Goal: Information Seeking & Learning: Find specific fact

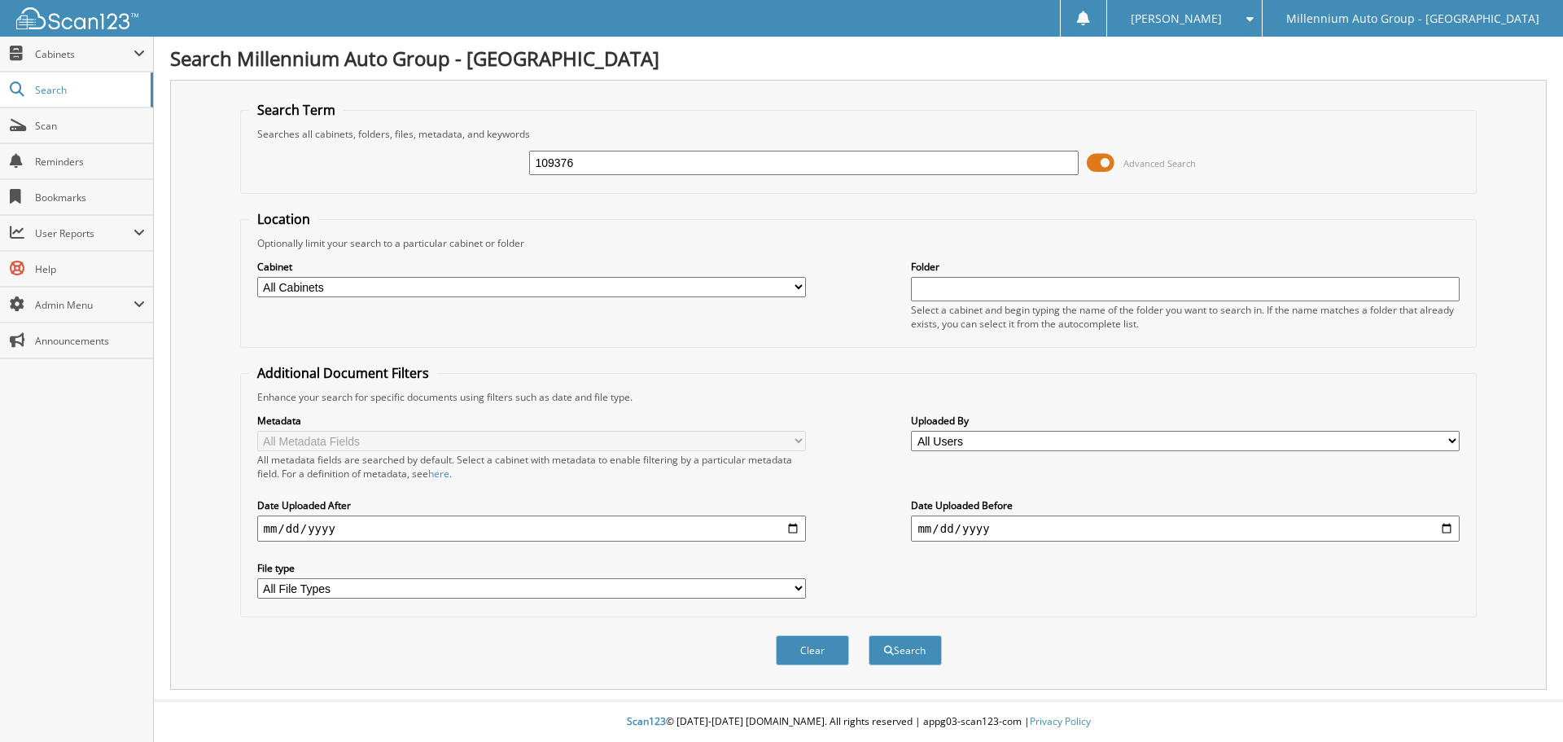
type input "109376"
click at [869, 635] on button "Search" at bounding box center [905, 650] width 73 height 30
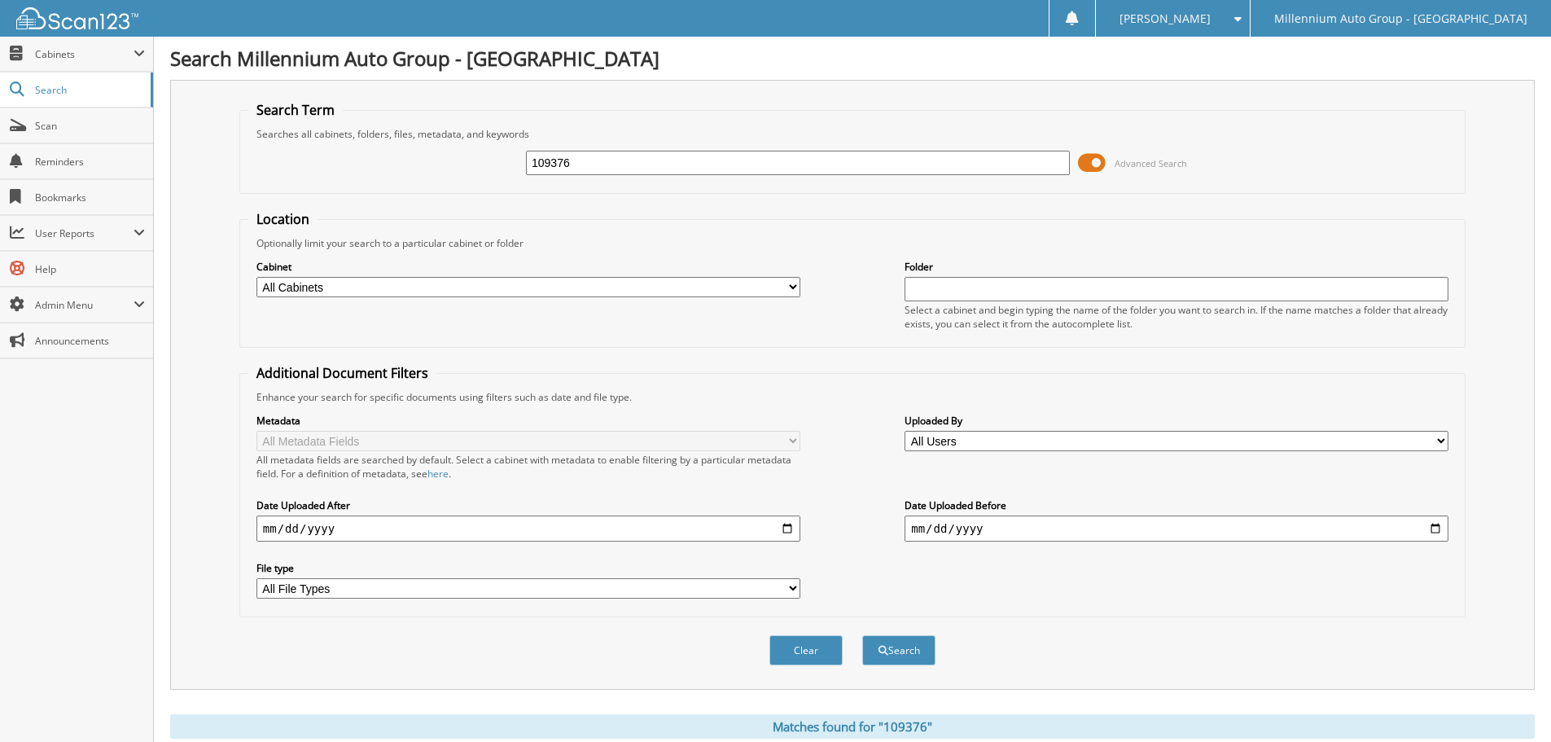
click at [598, 156] on input "109376" at bounding box center [798, 163] width 544 height 24
type input "339970"
click at [862, 635] on button "Search" at bounding box center [898, 650] width 73 height 30
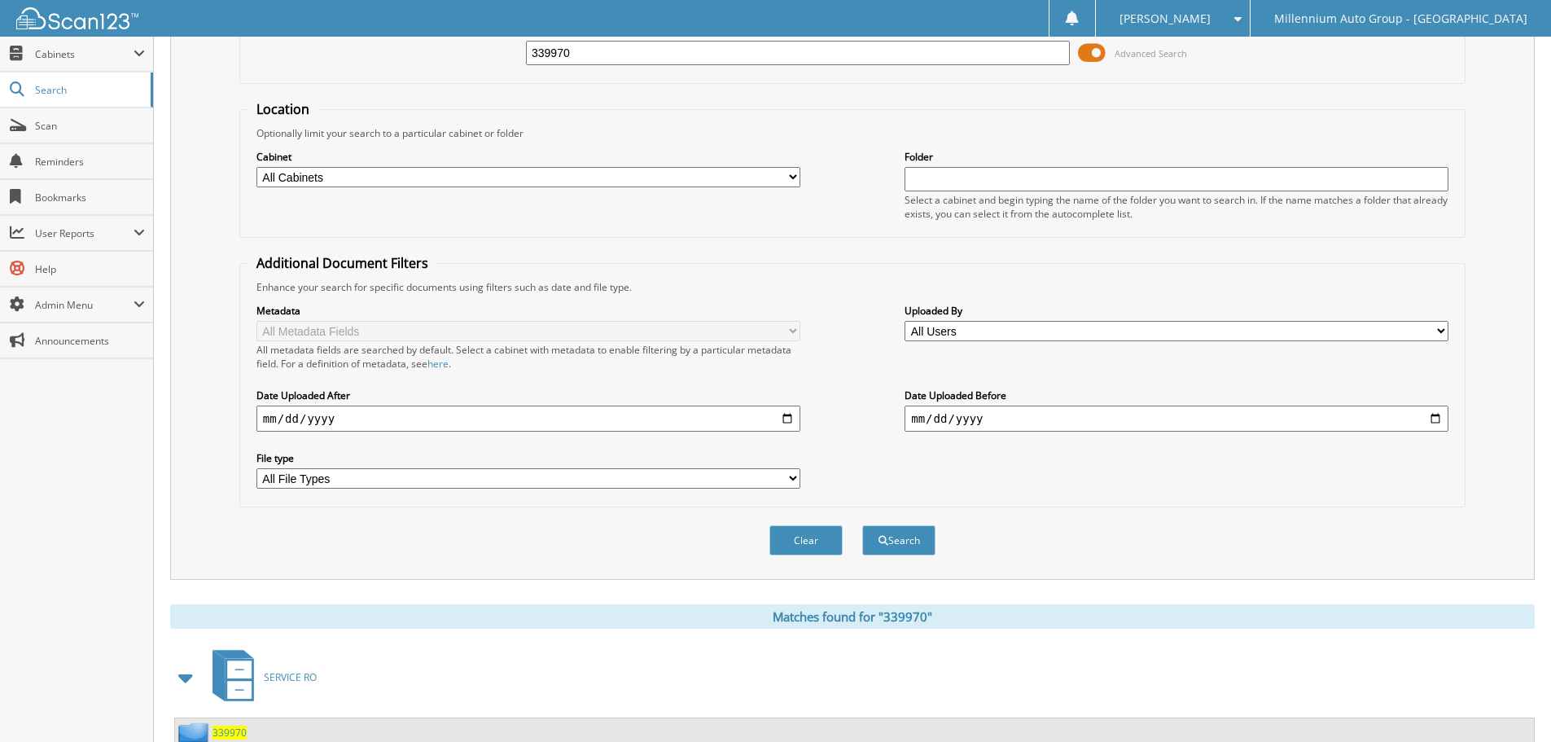
scroll to position [259, 0]
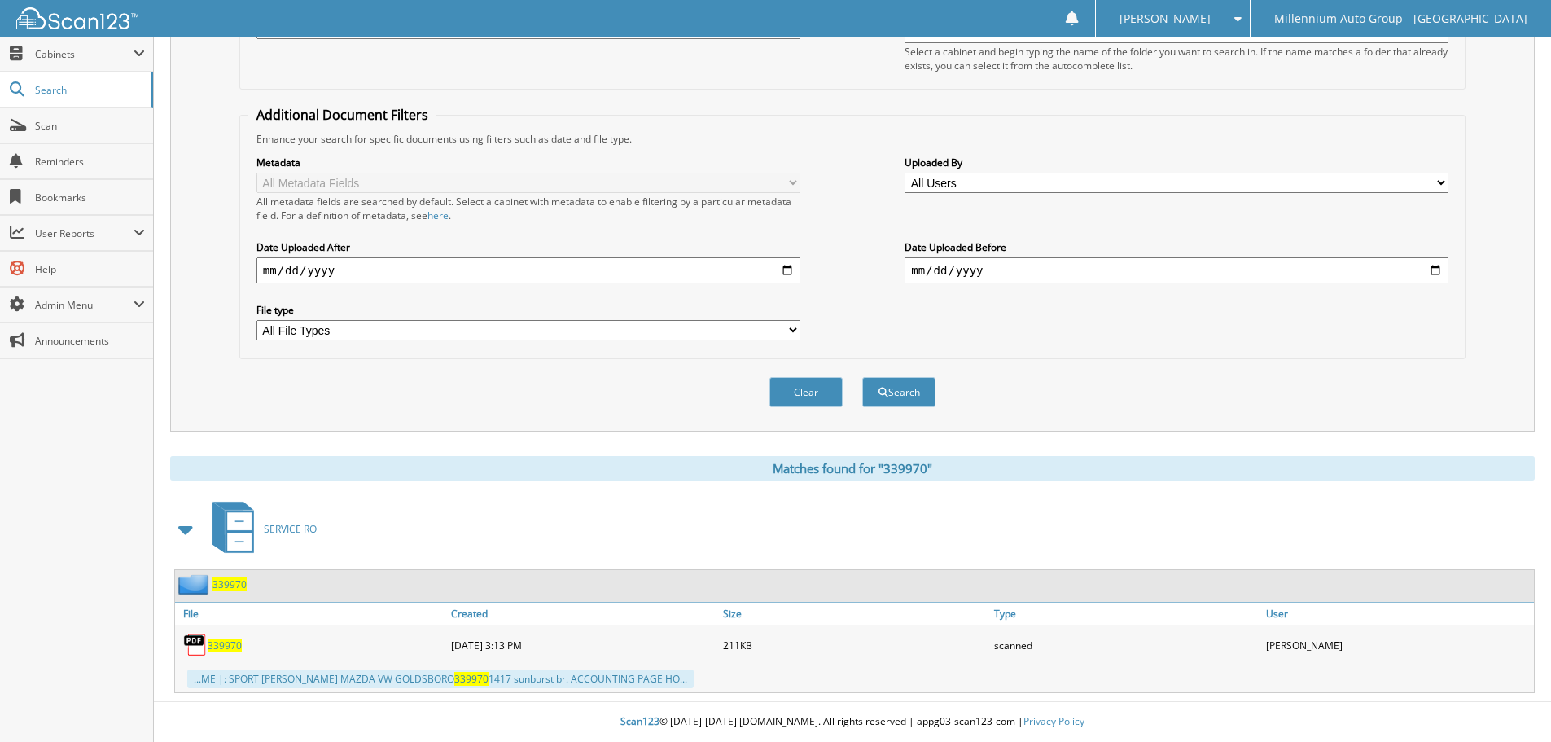
click at [651, 387] on div "Clear Search" at bounding box center [852, 392] width 1226 height 66
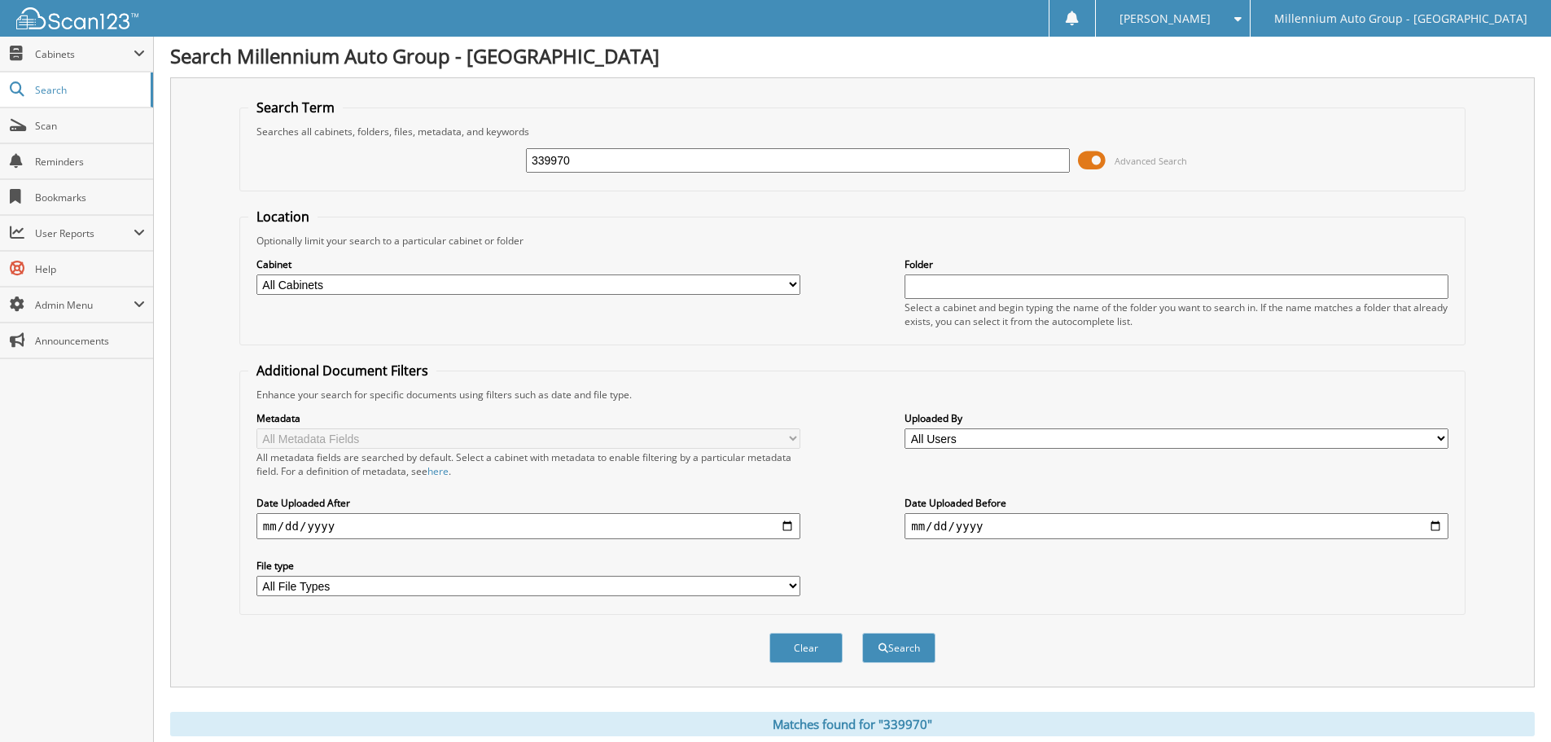
scroll to position [0, 0]
click at [82, 129] on span "Scan" at bounding box center [90, 126] width 110 height 14
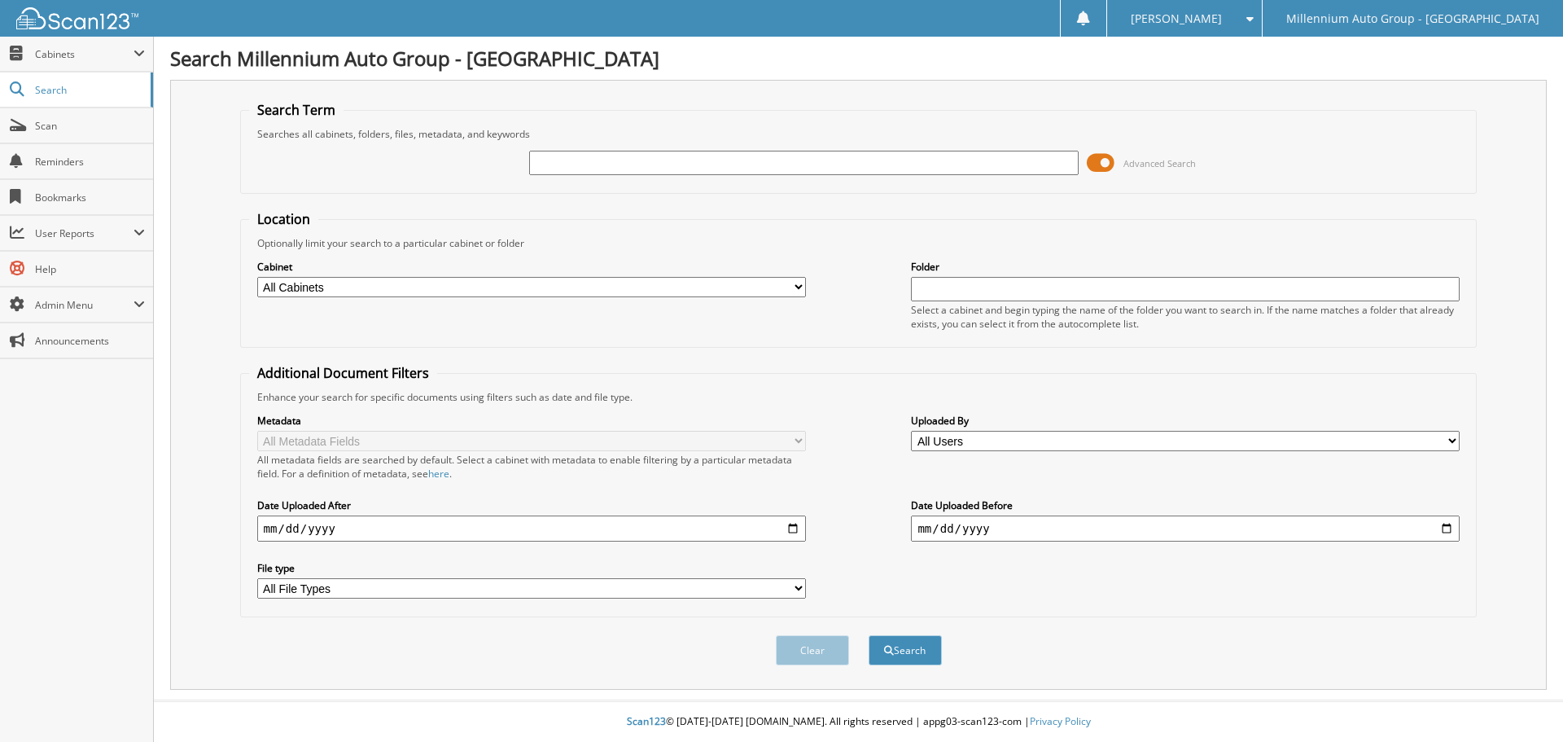
click at [849, 164] on input "text" at bounding box center [803, 163] width 549 height 24
type input "96165"
click at [869, 635] on button "Search" at bounding box center [905, 650] width 73 height 30
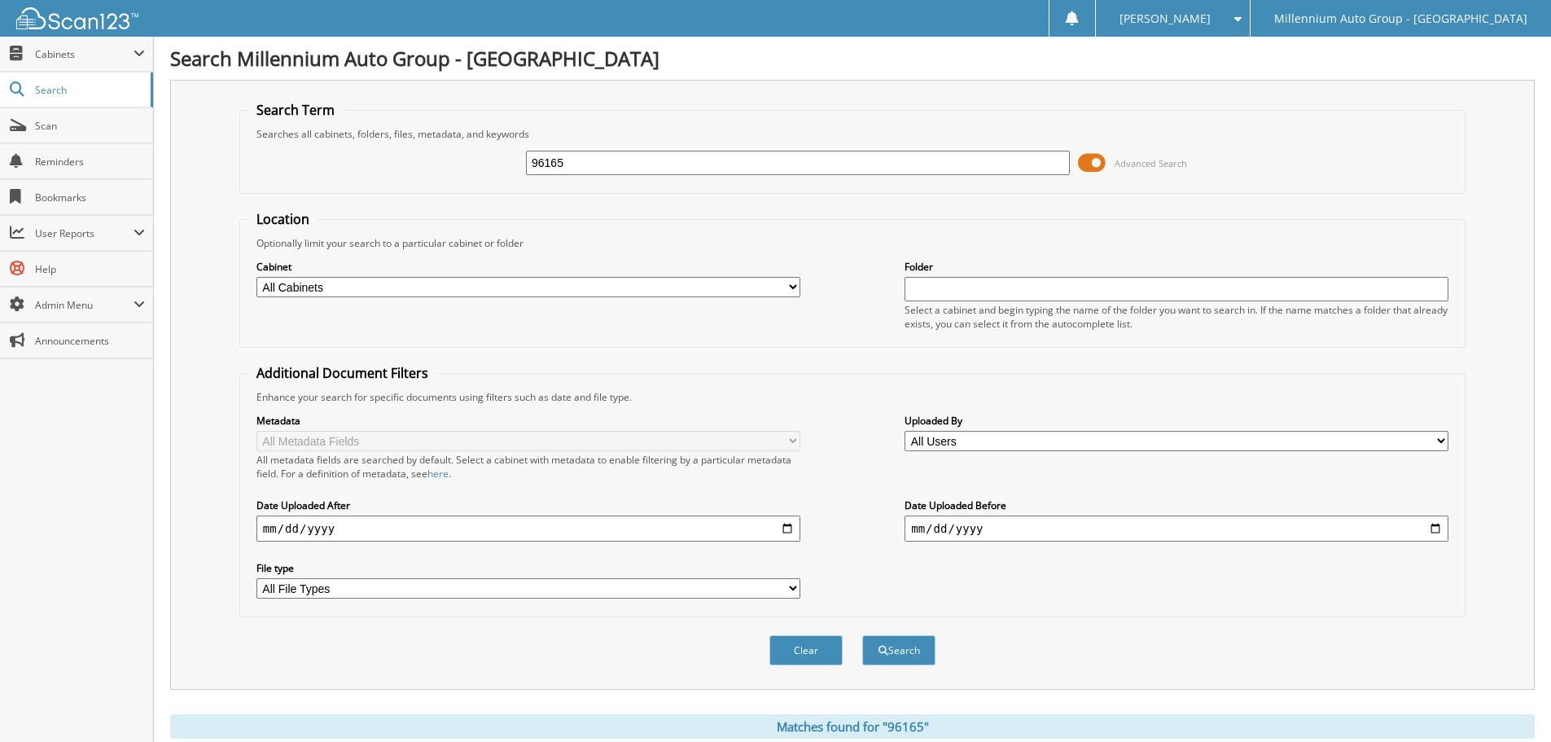
click at [400, 292] on select "All Cabinets ACCOUNTS PAYABLE CAR DEALS CATI DEPOSITS MONTHS END PARTS" at bounding box center [528, 287] width 544 height 20
click at [630, 171] on input "96165" at bounding box center [798, 163] width 544 height 24
type input "w"
type input "[GEOGRAPHIC_DATA]"
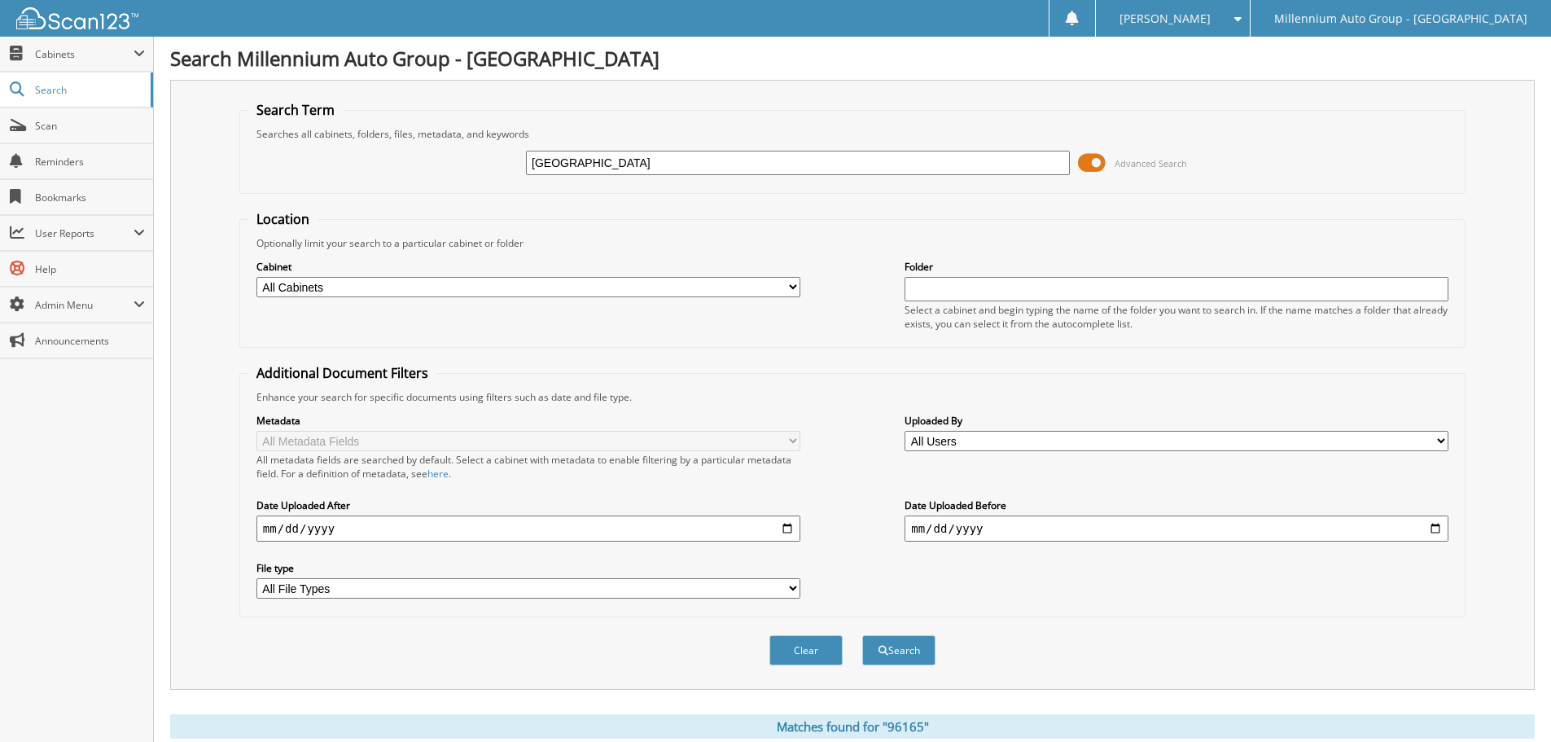
click at [862, 635] on button "Search" at bounding box center [898, 650] width 73 height 30
click at [949, 285] on input "text" at bounding box center [1177, 289] width 544 height 24
click at [794, 283] on select "All Cabinets ACCOUNTS PAYABLE CAR DEALS CATI DEPOSITS MONTHS END PARTS" at bounding box center [528, 287] width 544 height 20
select select "52550"
click at [256, 277] on select "All Cabinets ACCOUNTS PAYABLE CAR DEALS CATI DEPOSITS MONTHS END PARTS" at bounding box center [528, 287] width 544 height 20
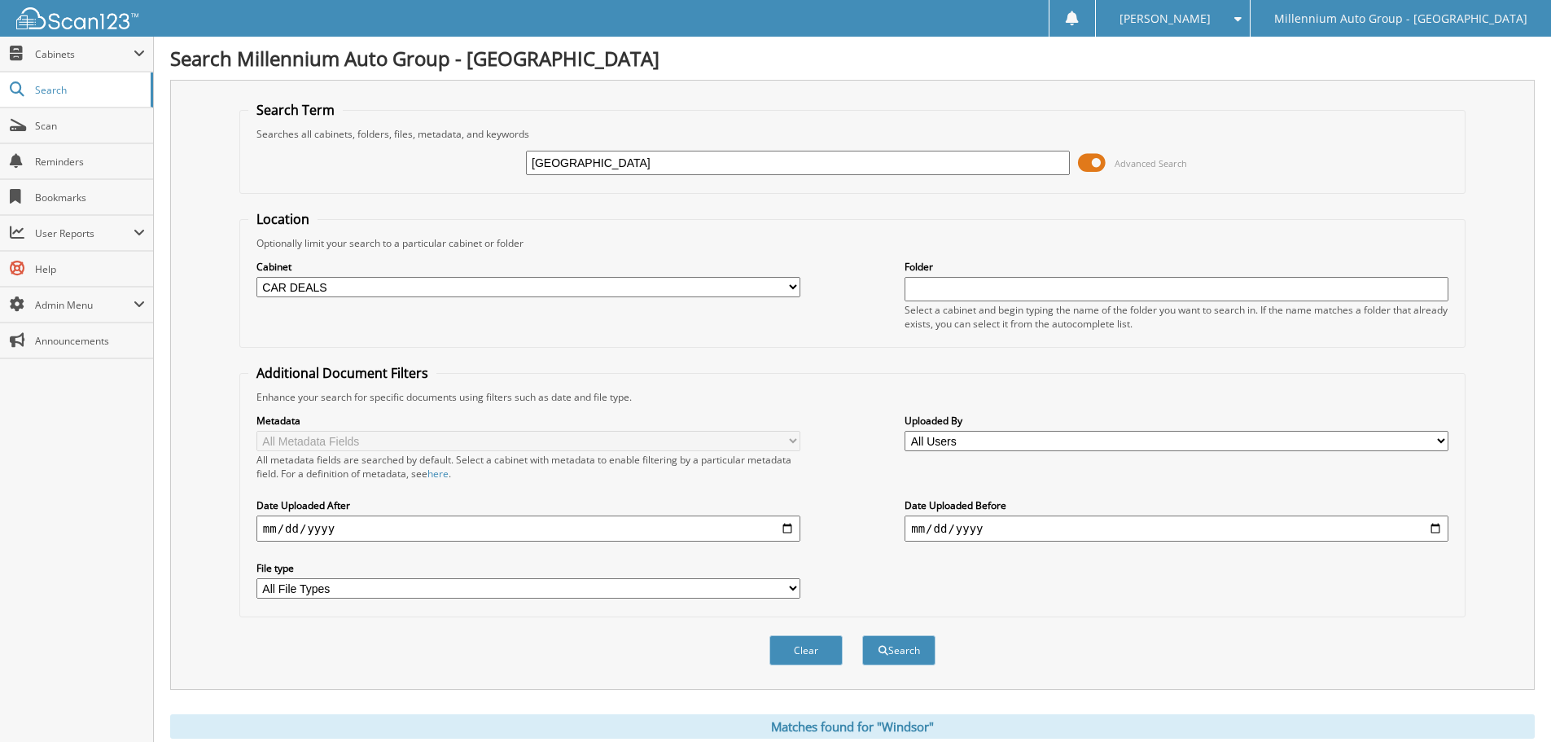
click at [1002, 282] on input "text" at bounding box center [1177, 289] width 544 height 24
type input "windsor"
click at [862, 635] on button "Search" at bounding box center [898, 650] width 73 height 30
click at [46, 121] on span "Scan" at bounding box center [90, 126] width 110 height 14
